Goal: Navigation & Orientation: Find specific page/section

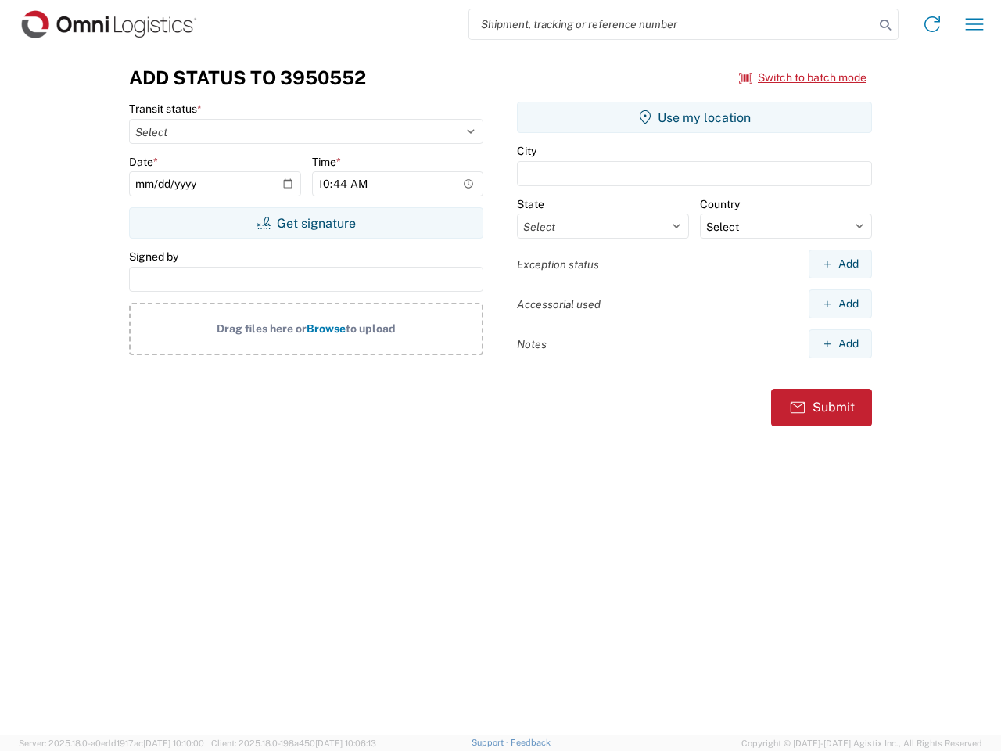
click at [672, 24] on input "search" at bounding box center [671, 24] width 405 height 30
click at [885, 25] on icon at bounding box center [885, 25] width 22 height 22
click at [932, 24] on icon at bounding box center [932, 24] width 25 height 25
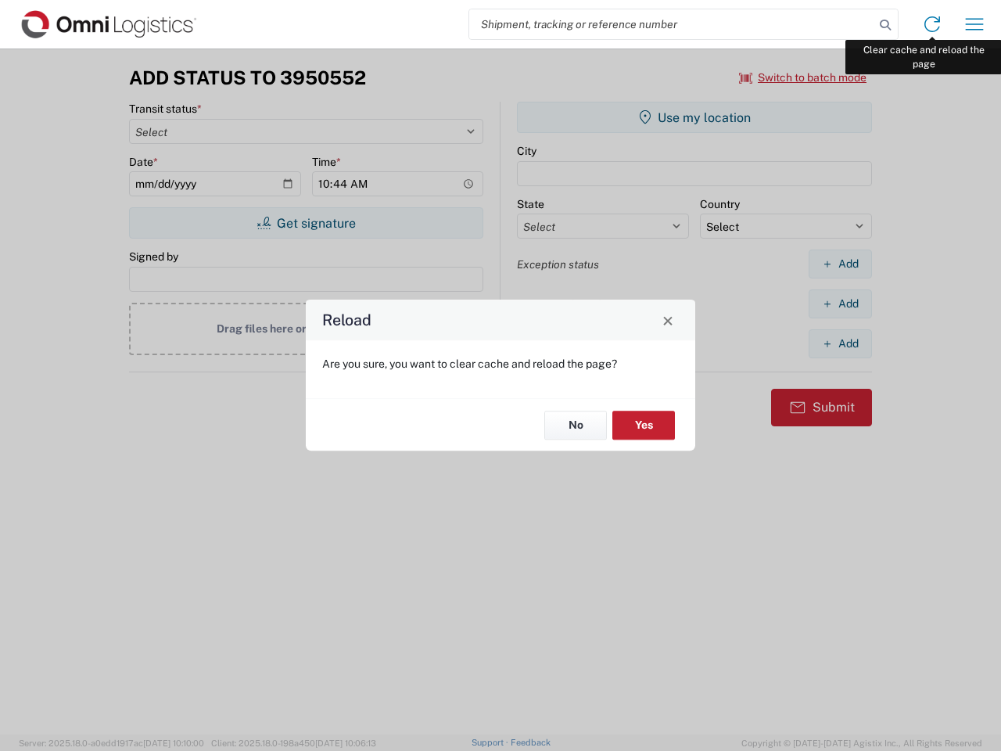
click at [975, 24] on div "Reload Are you sure, you want to clear cache and reload the page? No Yes" at bounding box center [500, 375] width 1001 height 751
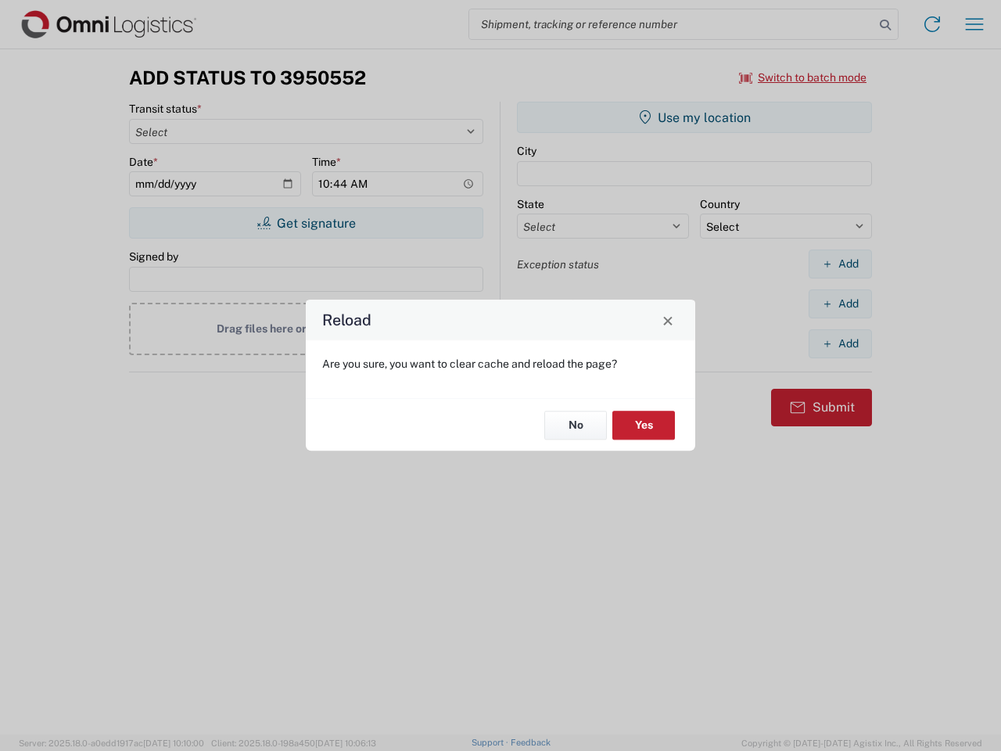
click at [803, 77] on div "Reload Are you sure, you want to clear cache and reload the page? No Yes" at bounding box center [500, 375] width 1001 height 751
click at [306, 223] on div "Reload Are you sure, you want to clear cache and reload the page? No Yes" at bounding box center [500, 375] width 1001 height 751
click at [695, 117] on div "Reload Are you sure, you want to clear cache and reload the page? No Yes" at bounding box center [500, 375] width 1001 height 751
click at [840, 264] on div "Reload Are you sure, you want to clear cache and reload the page? No Yes" at bounding box center [500, 375] width 1001 height 751
click at [840, 303] on div "Reload Are you sure, you want to clear cache and reload the page? No Yes" at bounding box center [500, 375] width 1001 height 751
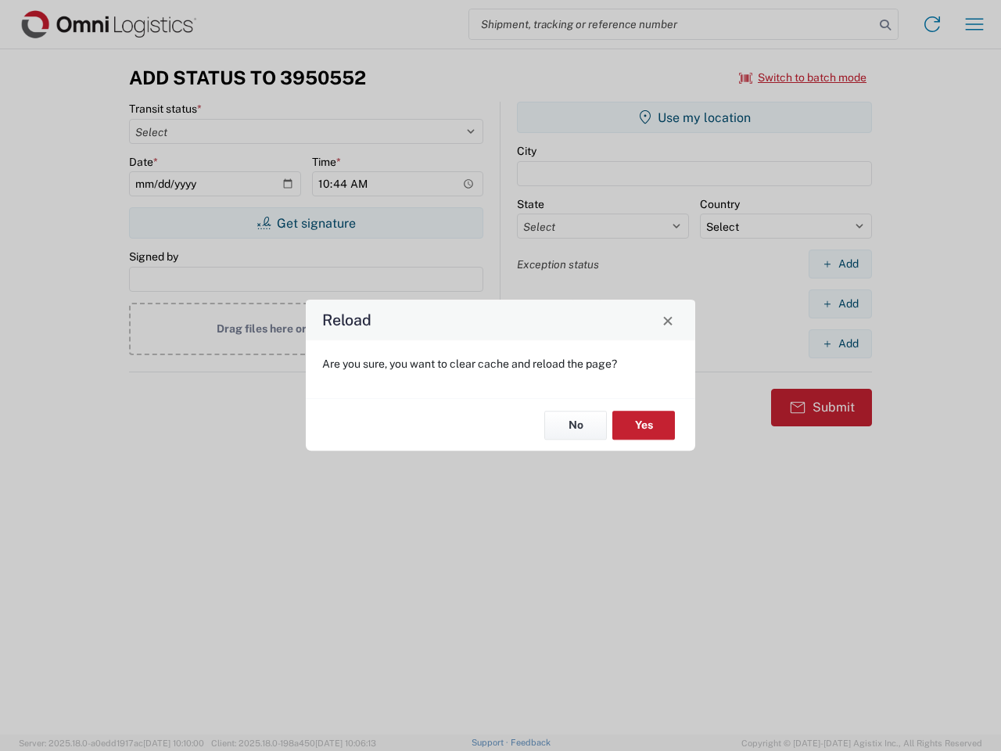
click at [840, 343] on div "Reload Are you sure, you want to clear cache and reload the page? No Yes" at bounding box center [500, 375] width 1001 height 751
